Goal: Navigation & Orientation: Find specific page/section

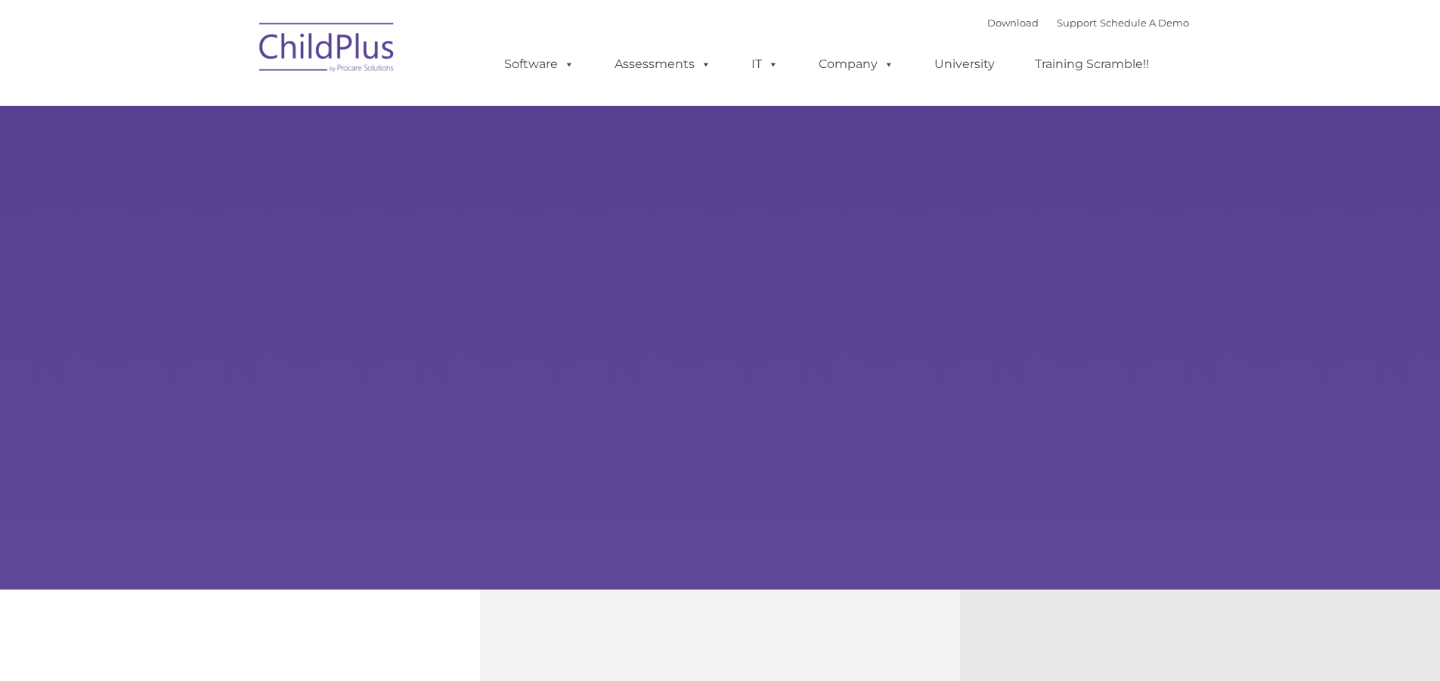
select select "MEDIUM"
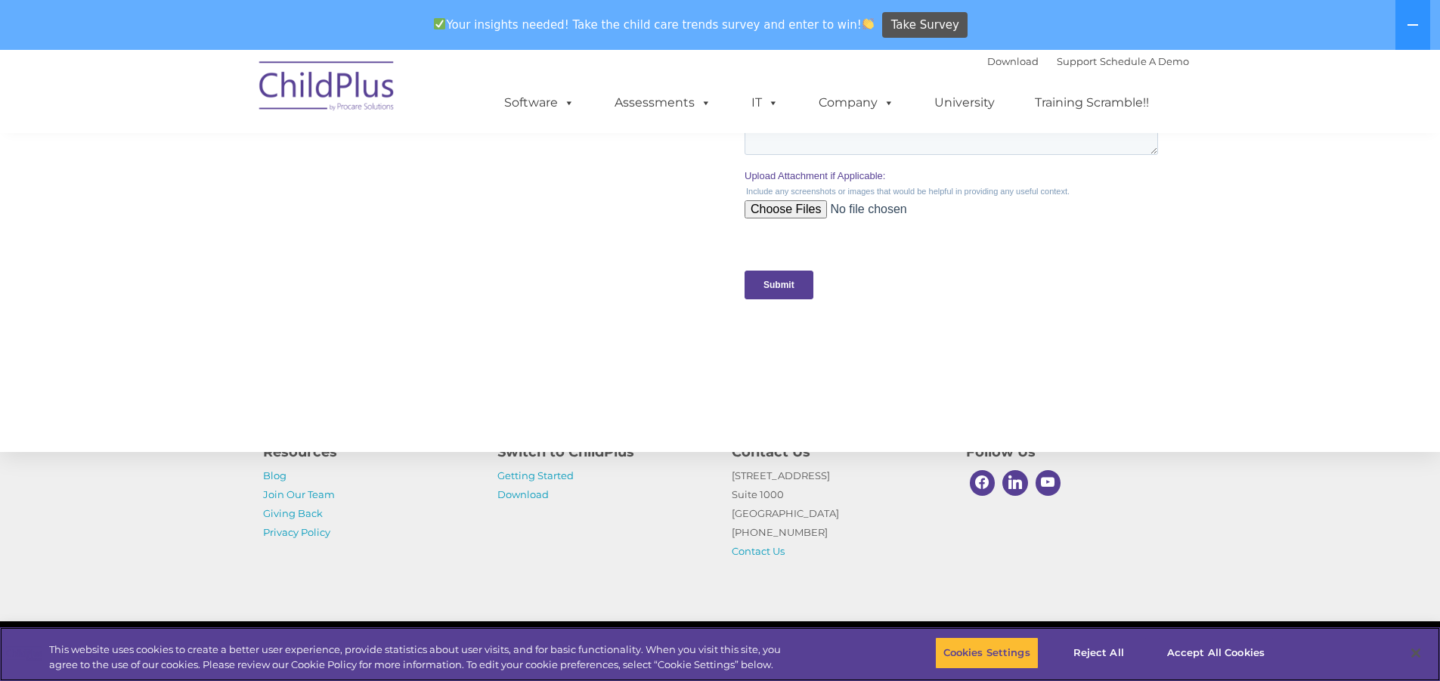
scroll to position [1527, 0]
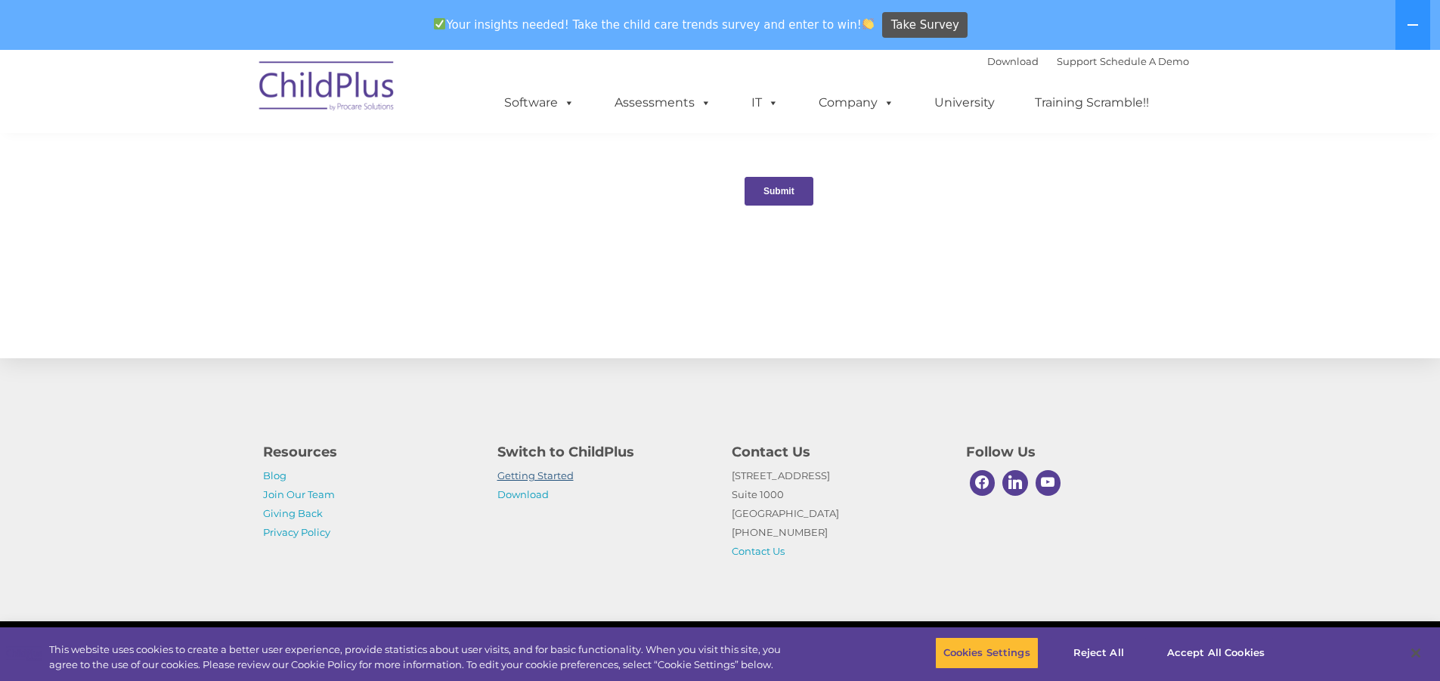
click at [552, 479] on link "Getting Started" at bounding box center [535, 476] width 76 height 12
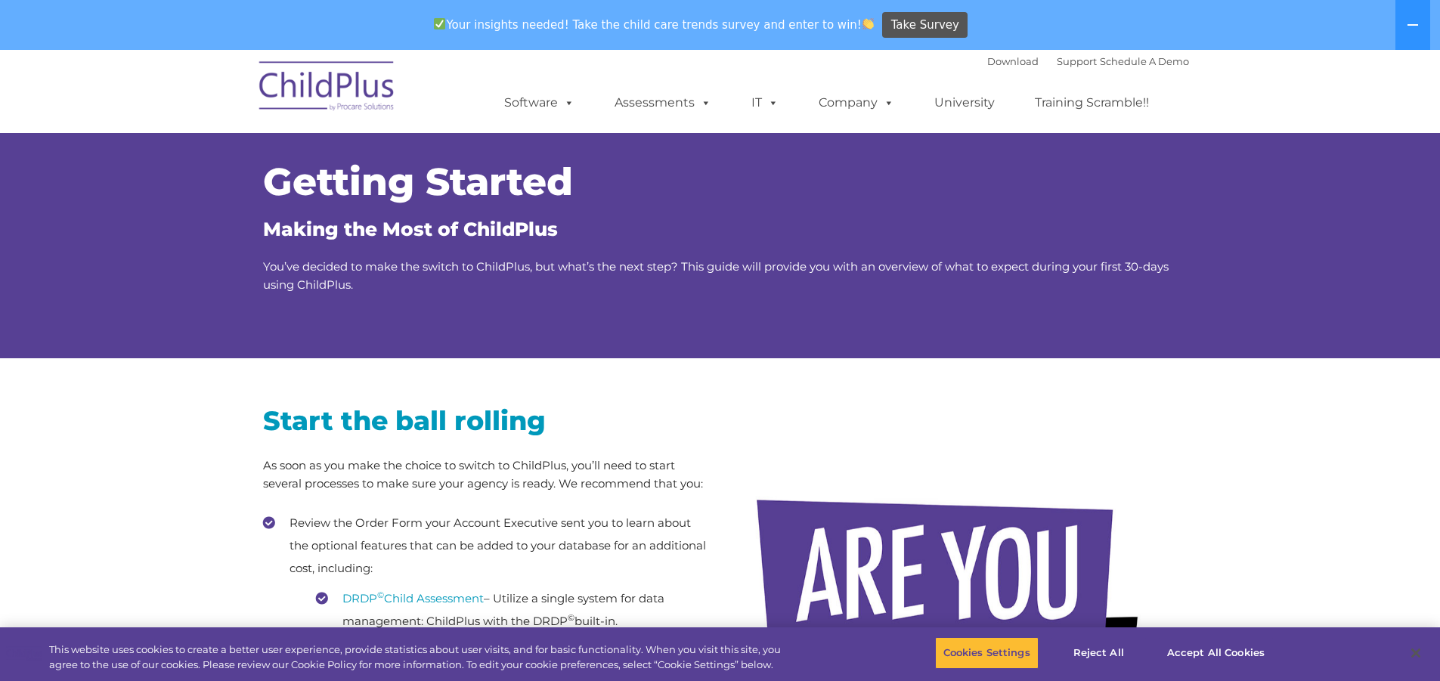
click at [355, 82] on img at bounding box center [327, 89] width 151 height 76
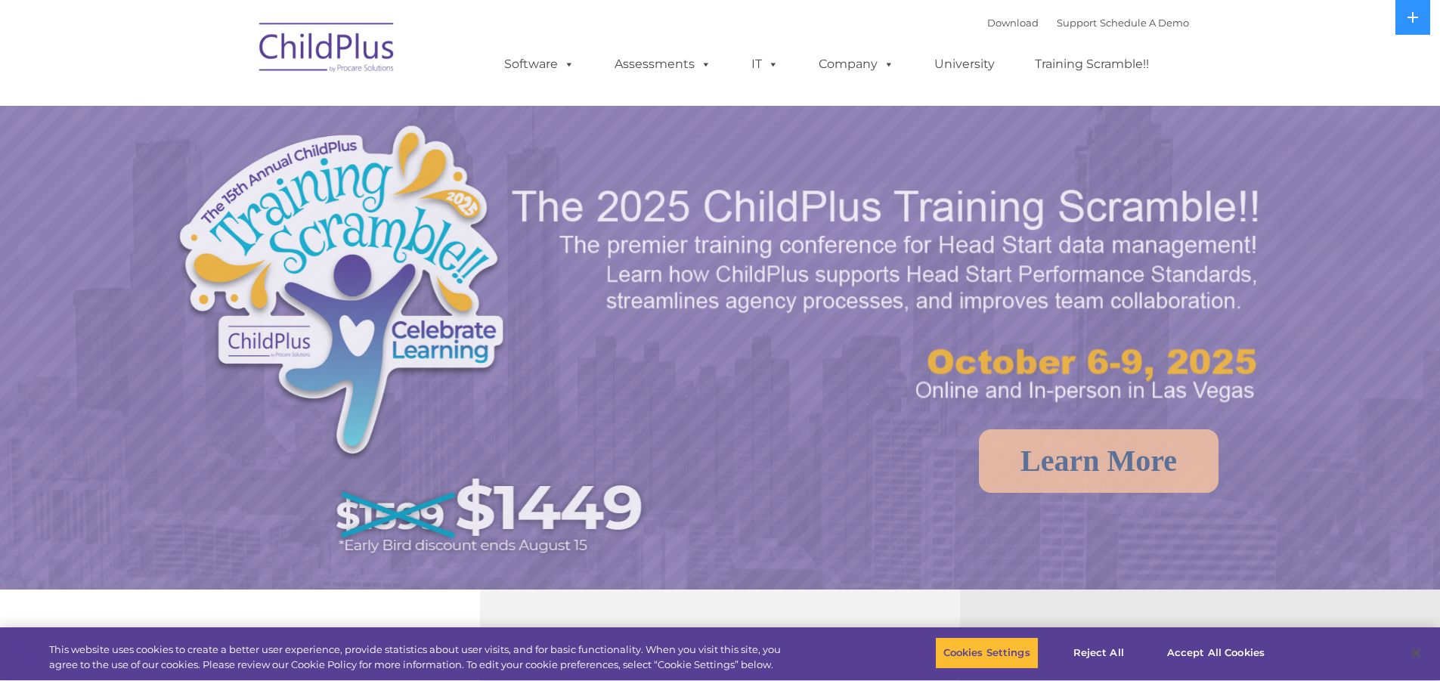
select select "MEDIUM"
